Goal: Transaction & Acquisition: Purchase product/service

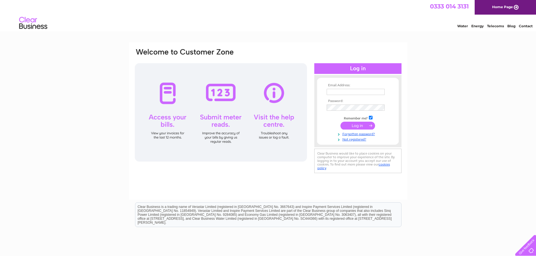
type input "andyleonardbrook@outlook.com"
click at [345, 126] on input "submit" at bounding box center [357, 126] width 35 height 8
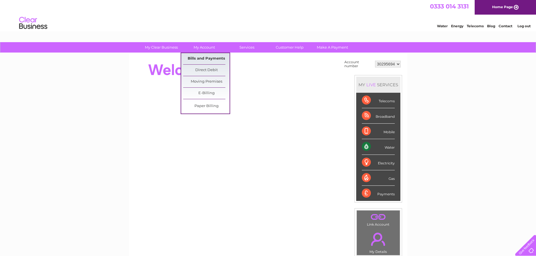
click at [196, 56] on link "Bills and Payments" at bounding box center [206, 58] width 46 height 11
click at [203, 59] on link "Bills and Payments" at bounding box center [206, 58] width 46 height 11
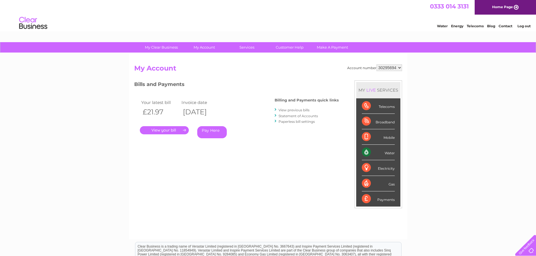
click at [206, 132] on link "Pay Here" at bounding box center [212, 132] width 30 height 12
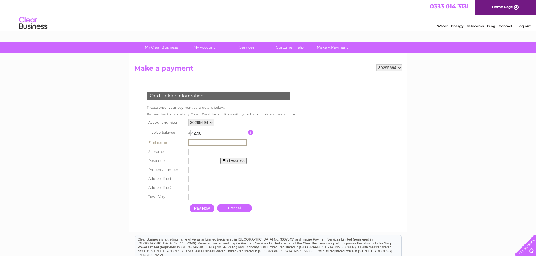
click at [206, 140] on input "text" at bounding box center [217, 142] width 58 height 7
type input "Andrew"
type input "Leonard-Brook"
type input "wf8 1an"
click at [195, 169] on input "number" at bounding box center [217, 169] width 58 height 6
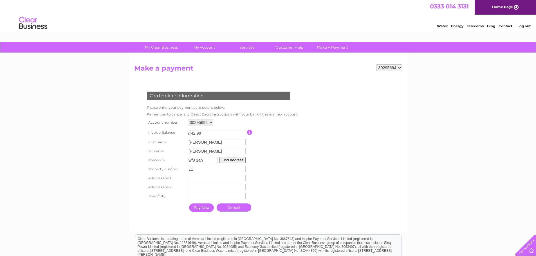
type input "11"
click at [194, 178] on input "text" at bounding box center [217, 178] width 58 height 6
type input "Cornmarket"
type input "Pontefract"
click at [200, 211] on input "Pay Now" at bounding box center [202, 208] width 25 height 8
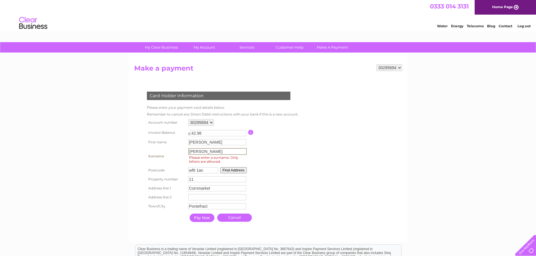
click at [205, 152] on input "Leonard-Brook" at bounding box center [217, 151] width 58 height 7
type input "LeonardBrook"
click at [203, 217] on input "Pay Now" at bounding box center [202, 218] width 25 height 8
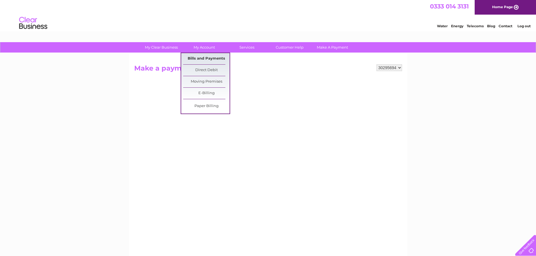
click at [198, 57] on link "Bills and Payments" at bounding box center [206, 58] width 46 height 11
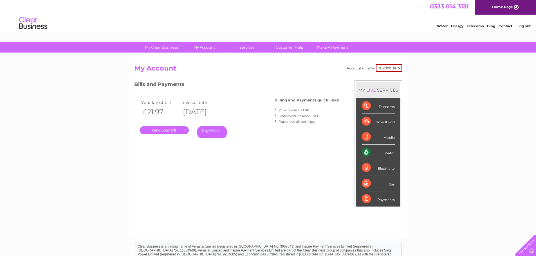
click at [216, 132] on link "Pay Here" at bounding box center [212, 132] width 30 height 12
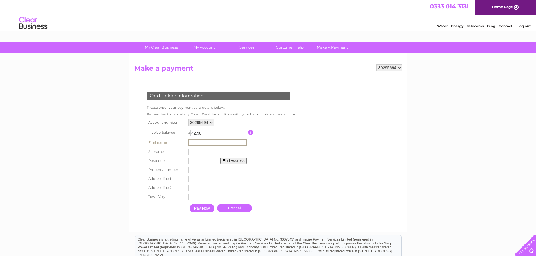
click at [200, 145] on input "text" at bounding box center [217, 142] width 58 height 7
type input "Andrew"
type input "LeonardBrook"
type input "wf82aw"
click at [230, 163] on button "Find Address" at bounding box center [232, 160] width 26 height 6
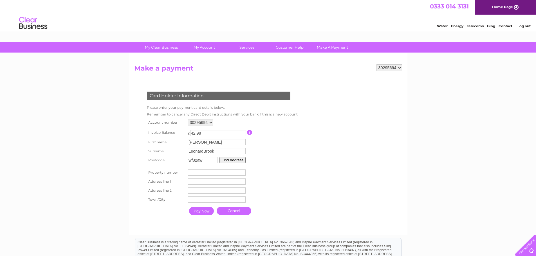
click at [240, 173] on input "number" at bounding box center [217, 173] width 58 height 6
click at [243, 173] on input "-1" at bounding box center [217, 173] width 58 height 6
click at [231, 173] on input "-1" at bounding box center [217, 173] width 58 height 6
click at [235, 159] on button "Find Address" at bounding box center [232, 160] width 26 height 6
drag, startPoint x: 194, startPoint y: 172, endPoint x: 146, endPoint y: 170, distance: 47.3
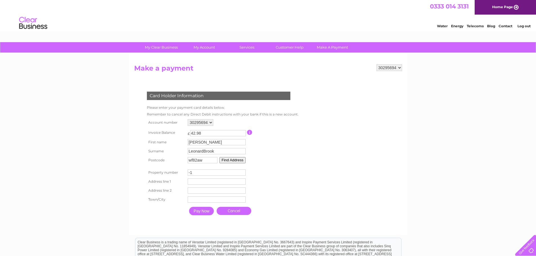
click at [146, 170] on tr "Property number -1 Property Number" at bounding box center [221, 172] width 152 height 9
type input "31"
type input "Kings Crecent"
type input "P"
type input "Pontefract"
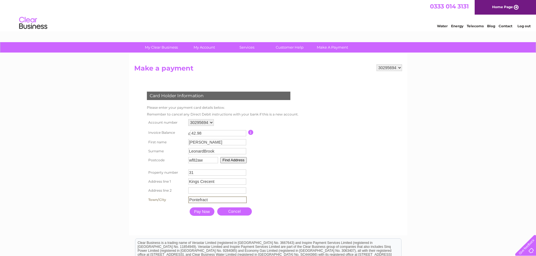
click at [204, 211] on input "Pay Now" at bounding box center [202, 212] width 25 height 8
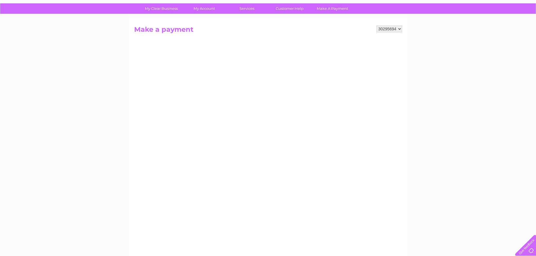
scroll to position [28, 0]
